Goal: Transaction & Acquisition: Purchase product/service

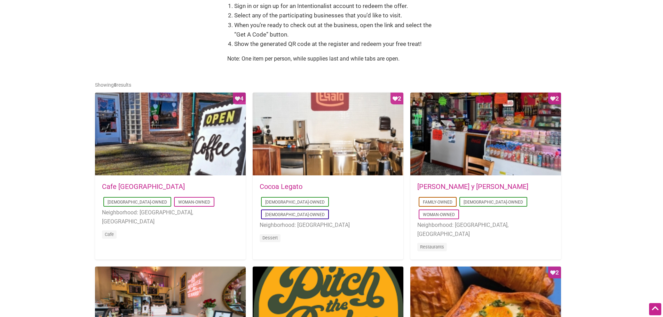
scroll to position [243, 0]
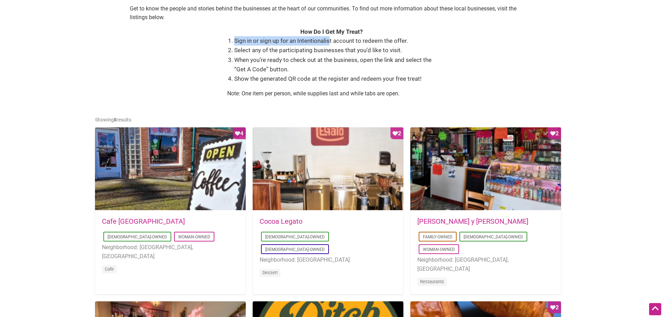
drag, startPoint x: 330, startPoint y: 41, endPoint x: 492, endPoint y: 41, distance: 162.4
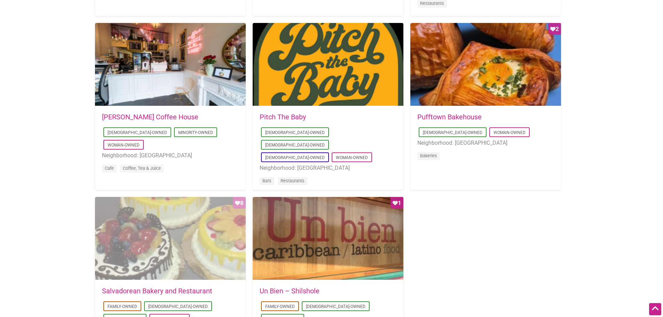
scroll to position [626, 0]
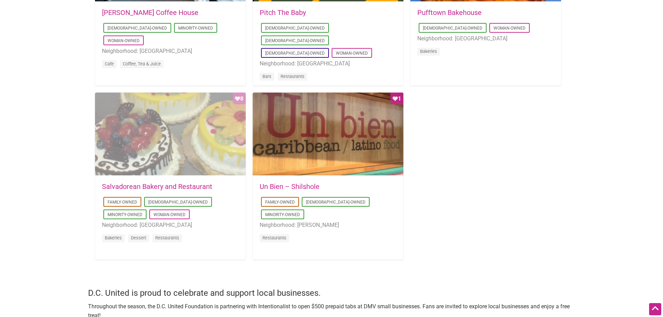
click at [176, 128] on div "Favorite Count 8" at bounding box center [170, 134] width 151 height 83
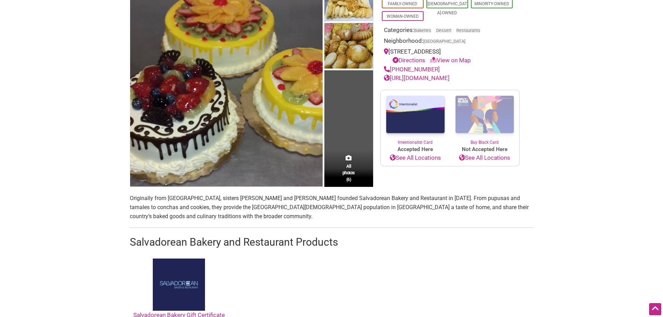
scroll to position [174, 0]
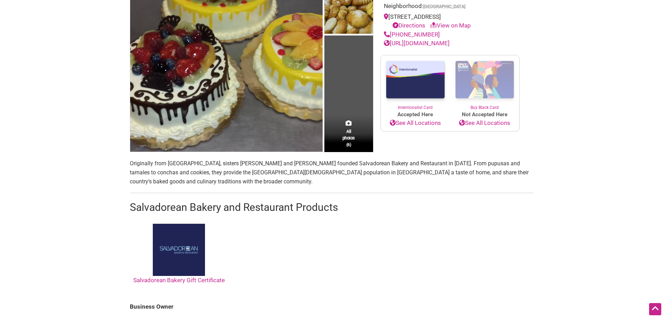
drag, startPoint x: 458, startPoint y: 172, endPoint x: 459, endPoint y: 167, distance: 5.6
click at [459, 171] on p "Originally from El Salvador, sisters Ana Castro and Aminta Elgin founded Salvad…" at bounding box center [331, 172] width 403 height 27
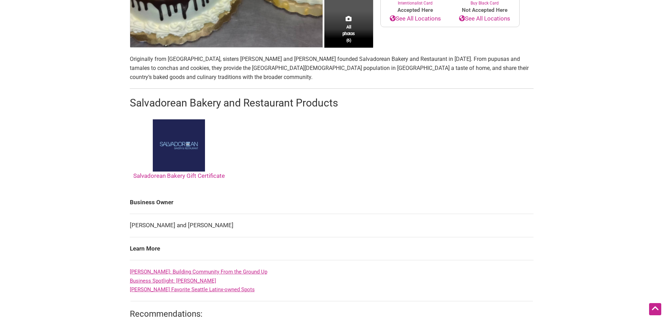
scroll to position [70, 0]
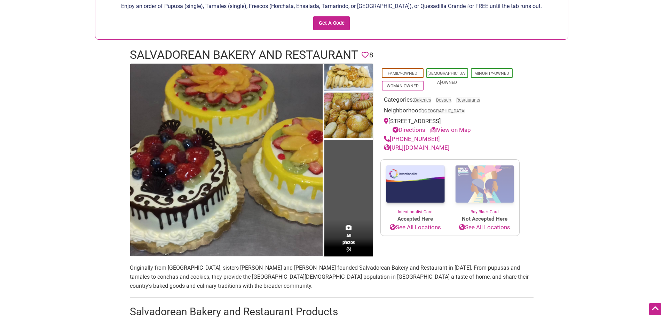
click at [395, 188] on img at bounding box center [414, 184] width 69 height 49
